Goal: Entertainment & Leisure: Consume media (video, audio)

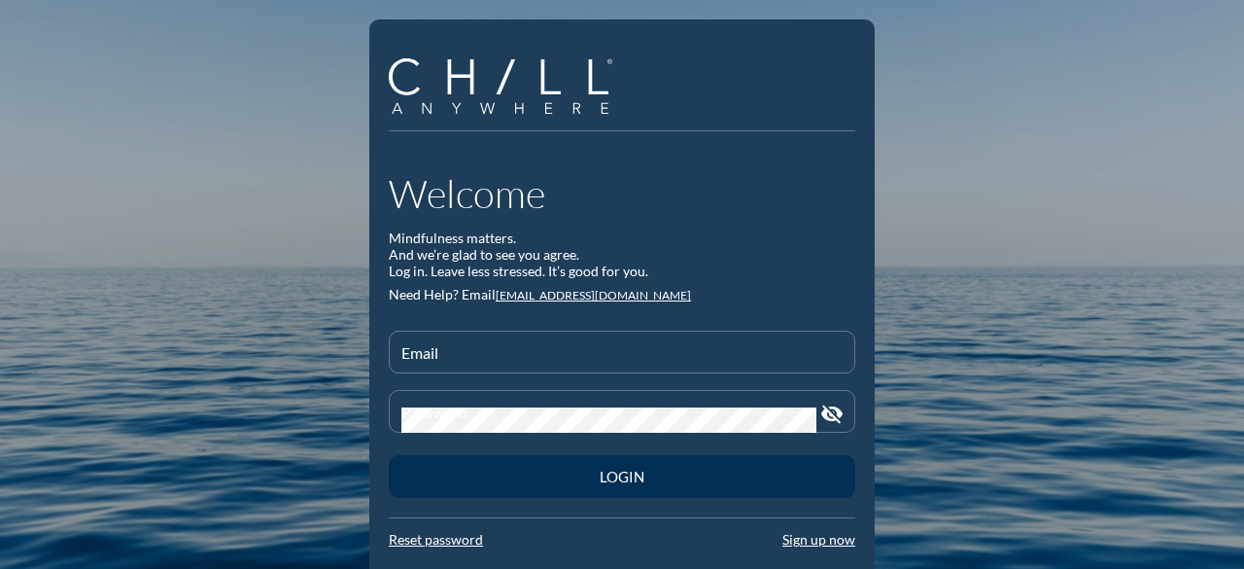
type input "[EMAIL_ADDRESS][DOMAIN_NAME]"
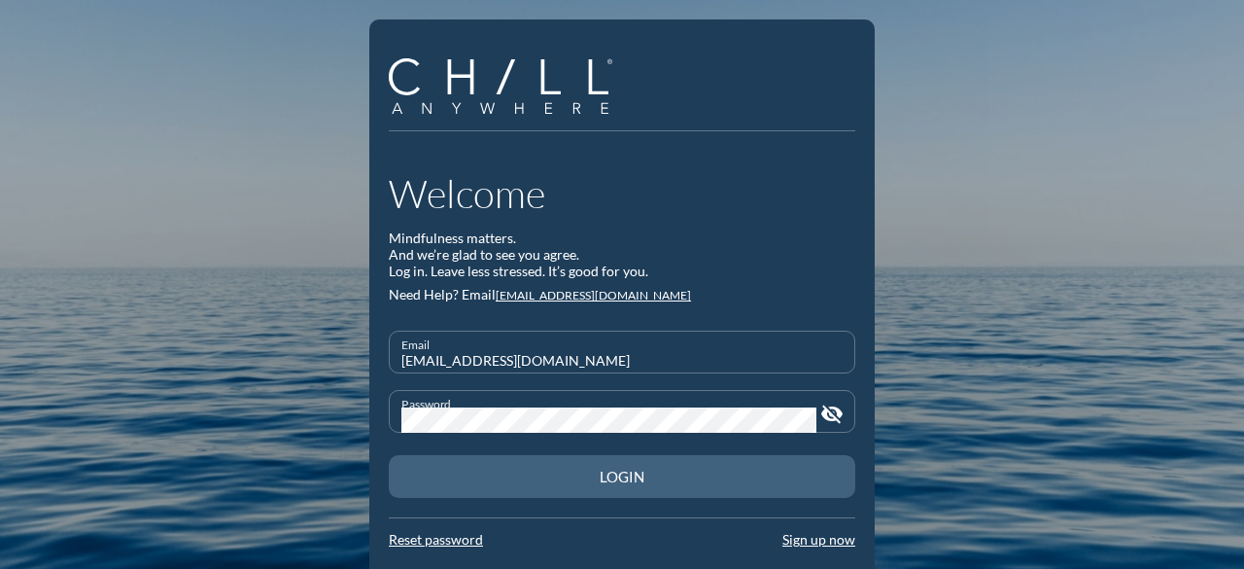
click at [645, 483] on div "Login" at bounding box center [622, 476] width 398 height 17
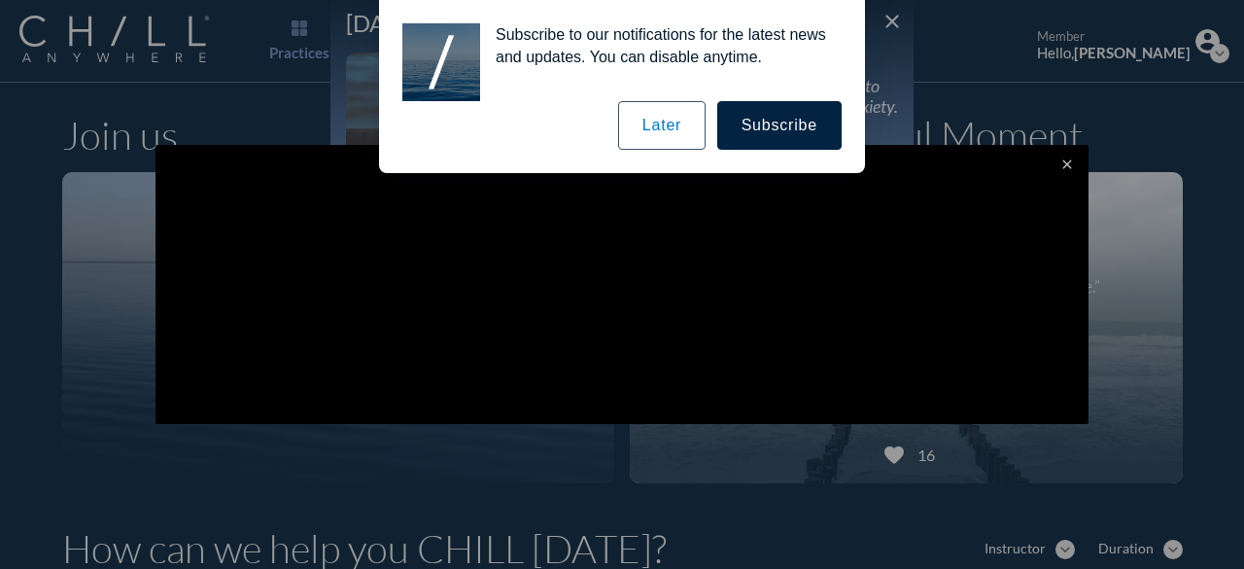
click at [658, 125] on button "Later" at bounding box center [661, 125] width 87 height 49
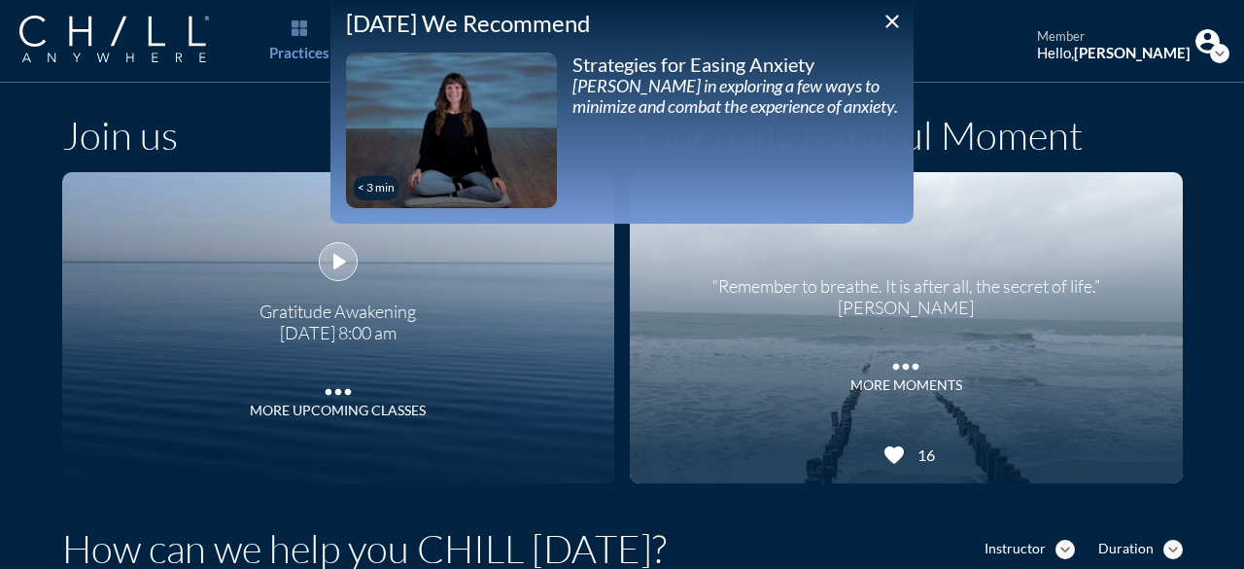
click at [331, 263] on icon "play_arrow" at bounding box center [338, 261] width 29 height 29
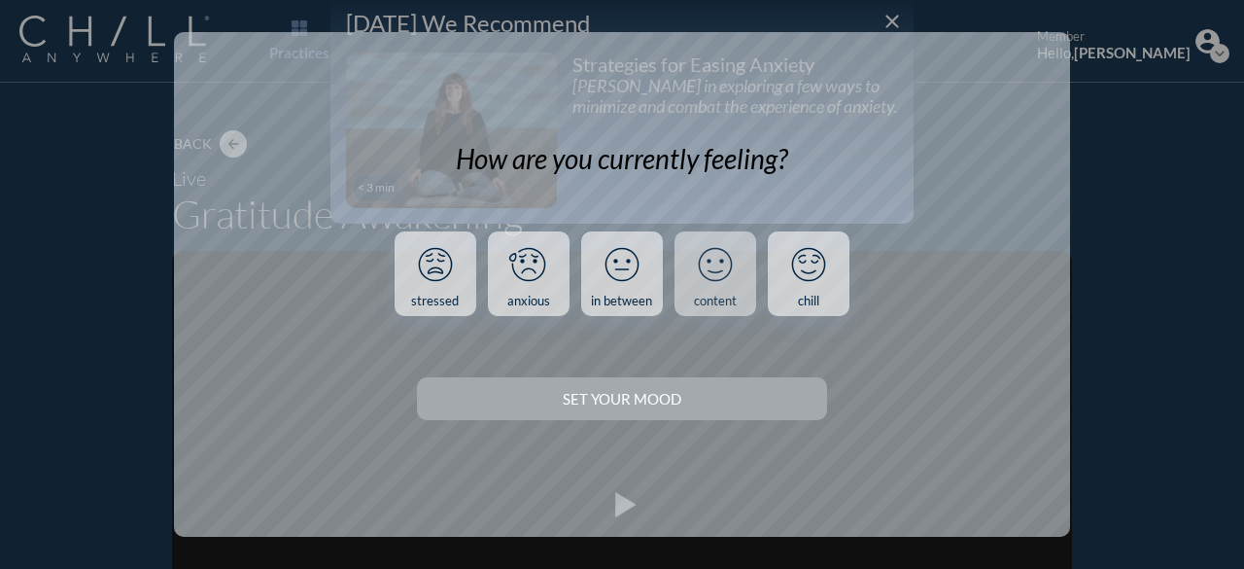
click at [715, 265] on icon at bounding box center [715, 264] width 51 height 51
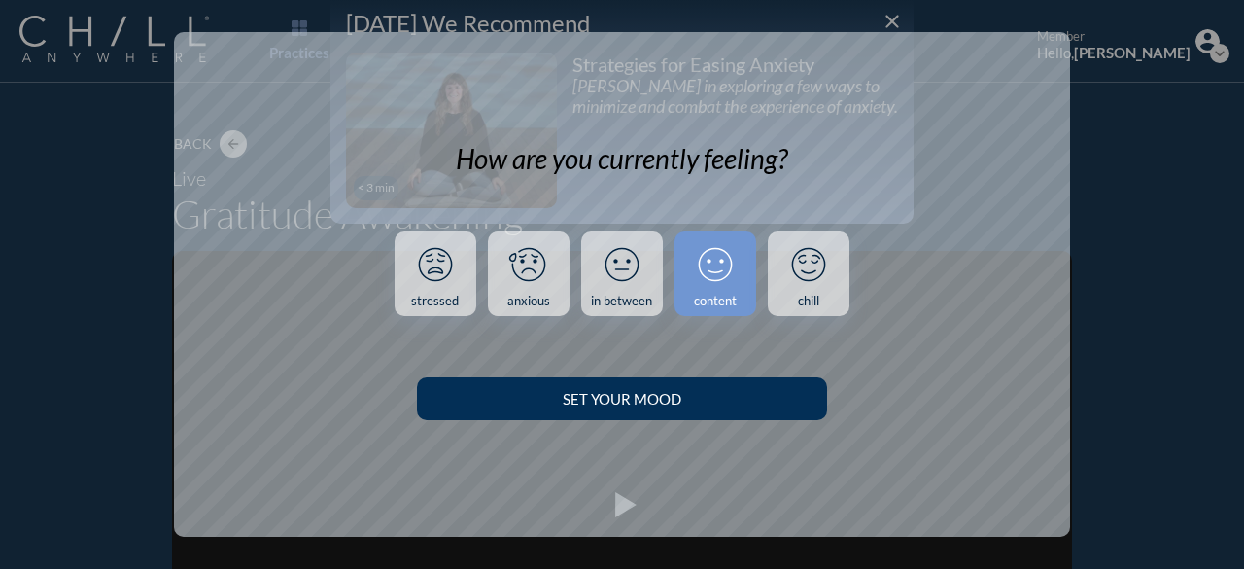
click at [641, 390] on div "Set your Mood" at bounding box center [621, 398] width 341 height 17
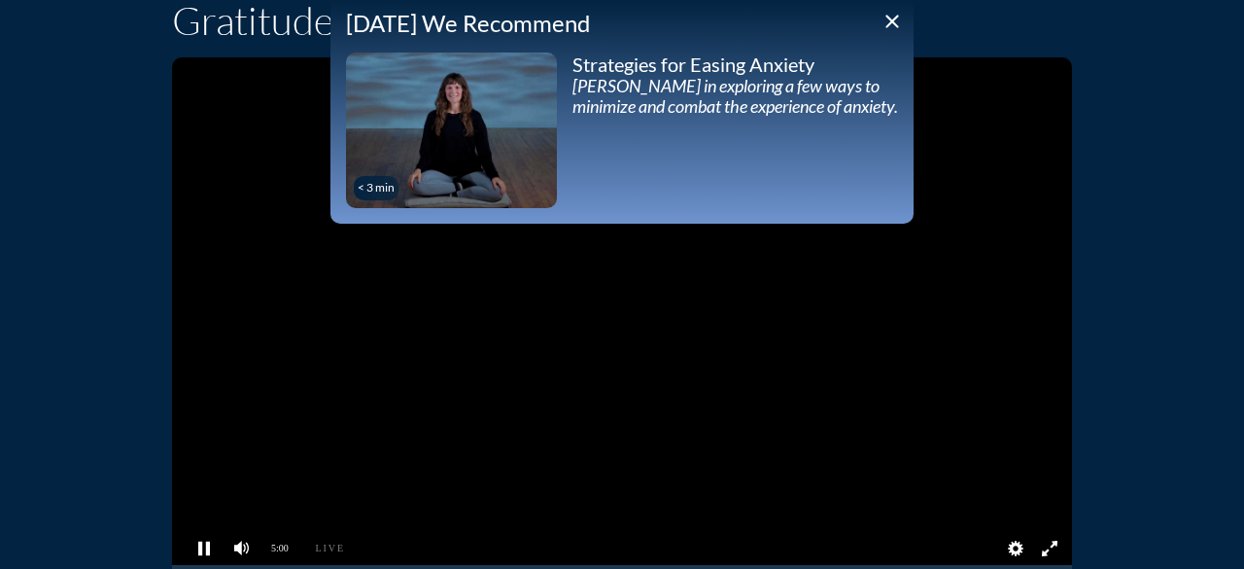
scroll to position [194, 0]
click at [897, 15] on icon "close" at bounding box center [892, 21] width 23 height 23
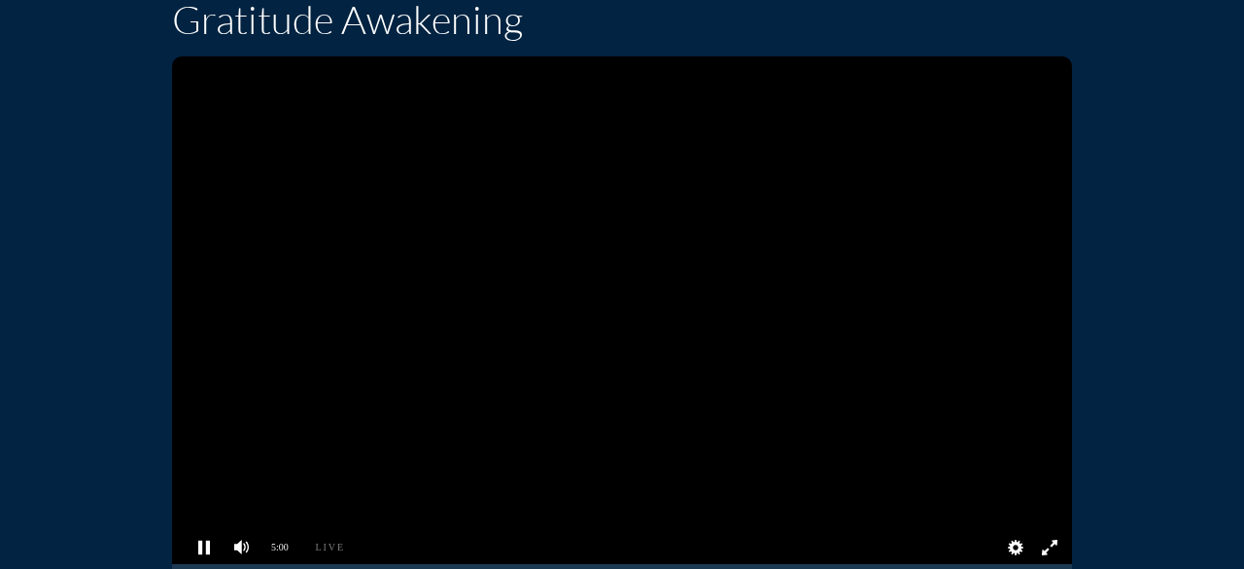
click at [1042, 543] on pjsdiv at bounding box center [1049, 548] width 34 height 34
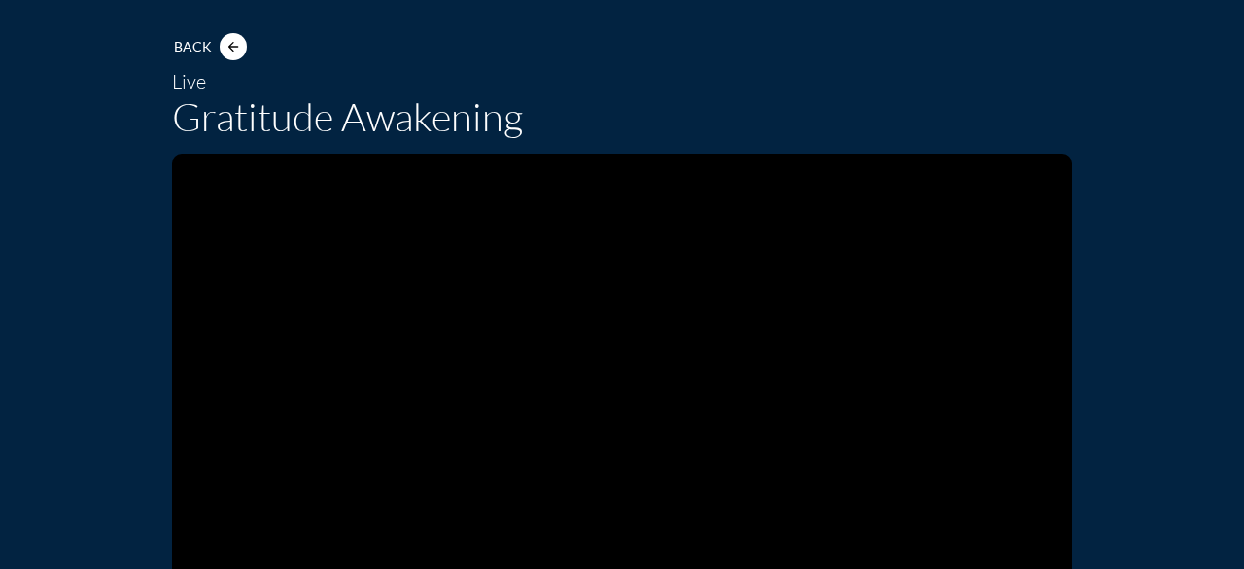
scroll to position [0, 0]
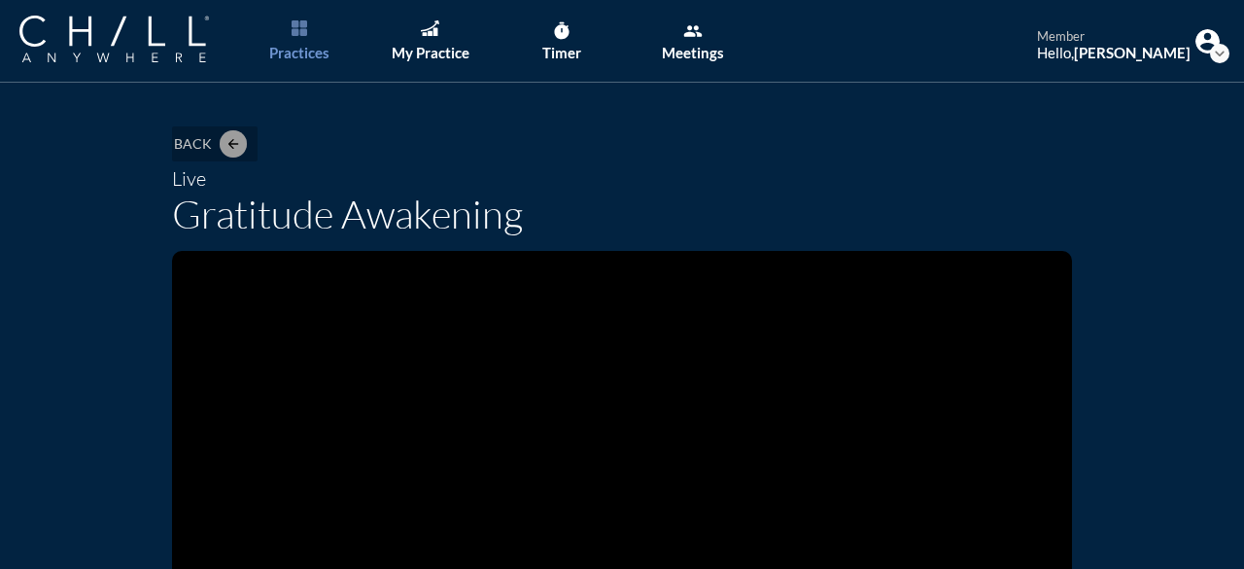
click at [225, 142] on icon "arrow_back" at bounding box center [233, 144] width 16 height 16
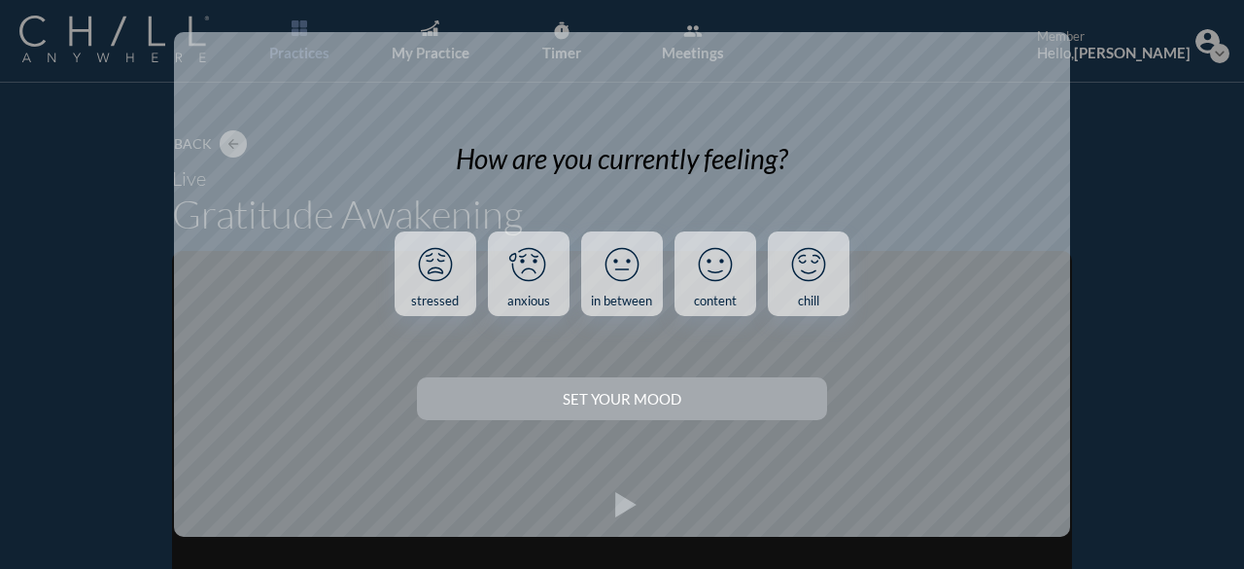
click at [1135, 192] on div "How are you currently feeling? stressed anxious in between content chill Set yo…" at bounding box center [622, 284] width 1121 height 504
click at [1151, 174] on div "How are you currently feeling? stressed anxious in between content chill Set yo…" at bounding box center [622, 284] width 1121 height 504
click at [1121, 105] on div "How are you currently feeling? stressed anxious in between content chill Set yo…" at bounding box center [622, 284] width 1121 height 504
click at [1020, 67] on div "How are you currently feeling? stressed anxious in between content chill Set yo…" at bounding box center [622, 284] width 896 height 504
click at [728, 265] on icon at bounding box center [715, 264] width 51 height 51
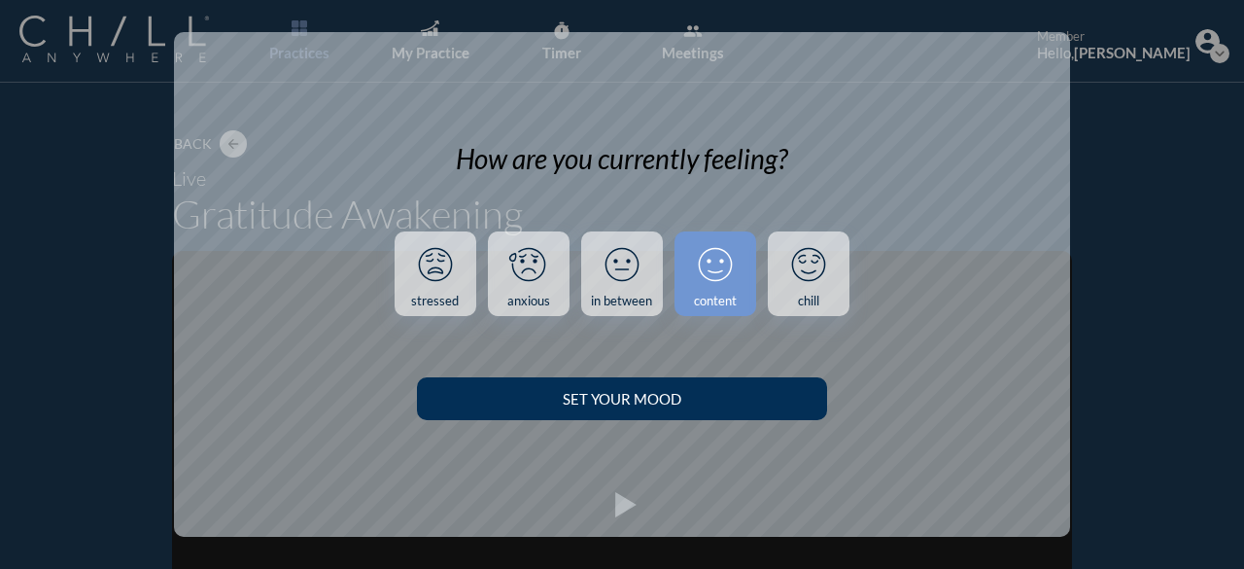
click at [676, 398] on div "Set your Mood" at bounding box center [621, 398] width 341 height 17
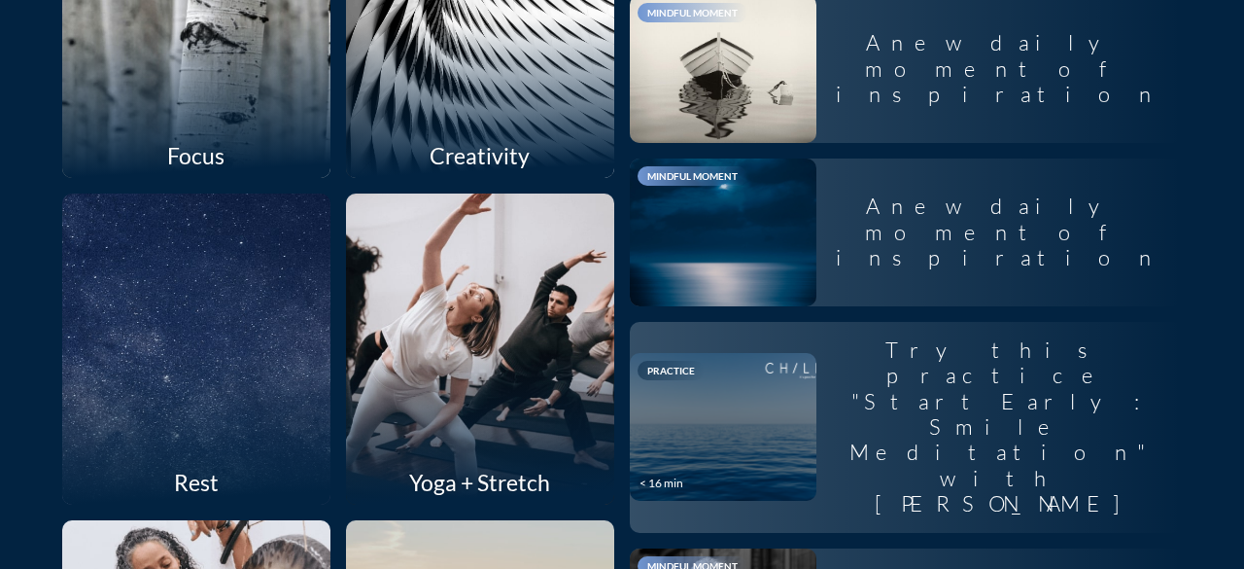
scroll to position [1750, 0]
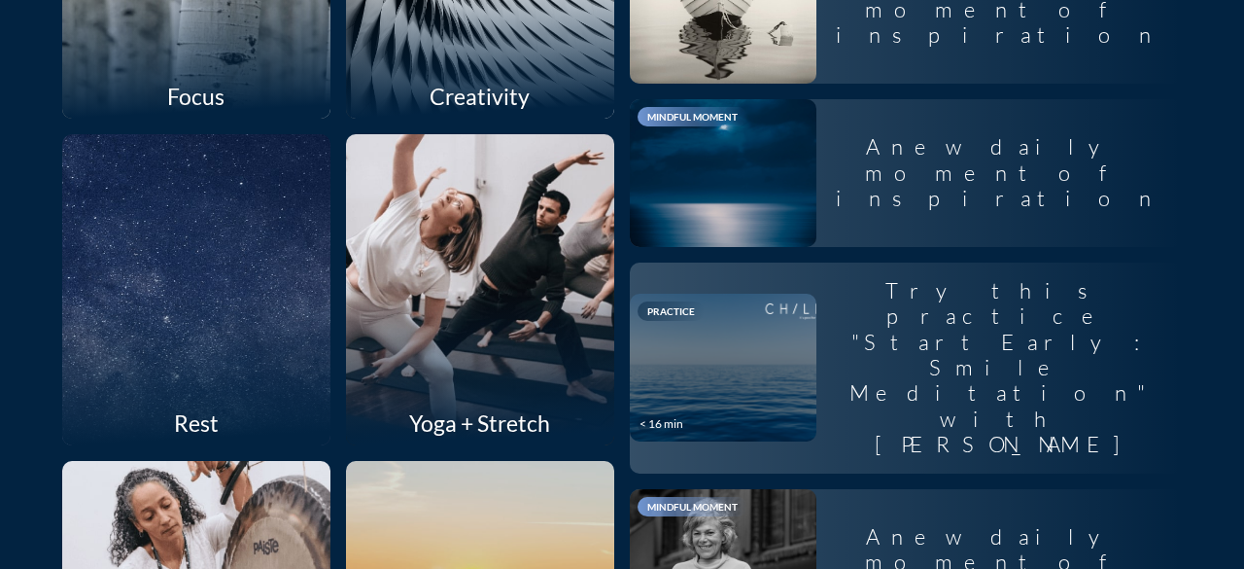
click at [469, 249] on div at bounding box center [479, 288] width 285 height 329
